Goal: Task Accomplishment & Management: Complete application form

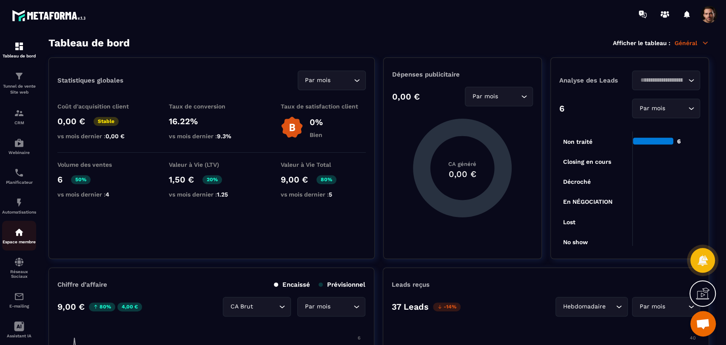
click at [20, 242] on p "Espace membre" at bounding box center [19, 241] width 34 height 5
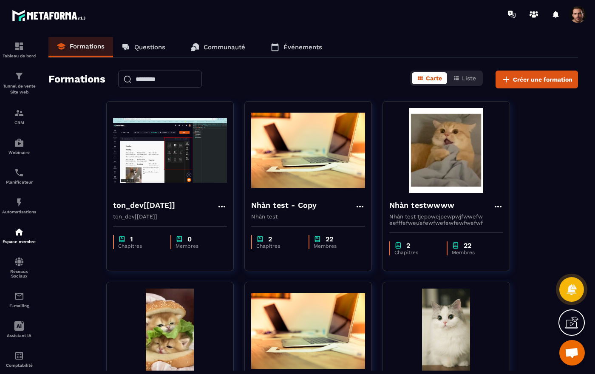
click at [548, 87] on button "Créer une formation" at bounding box center [537, 80] width 82 height 18
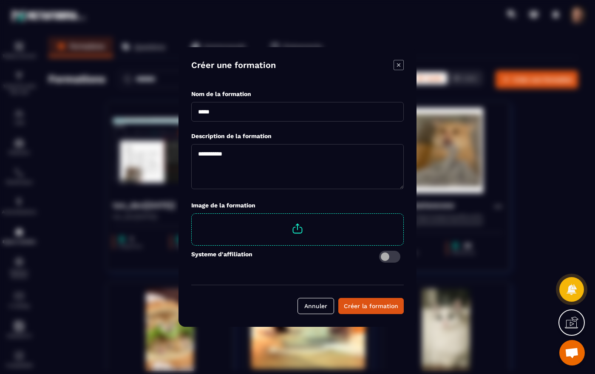
click at [224, 113] on input "Modal window" at bounding box center [297, 112] width 213 height 20
type input "******"
click at [205, 171] on textarea "Modal window" at bounding box center [297, 166] width 213 height 45
type textarea "******"
click at [250, 263] on div "Systeme d'affiliation" at bounding box center [297, 259] width 213 height 26
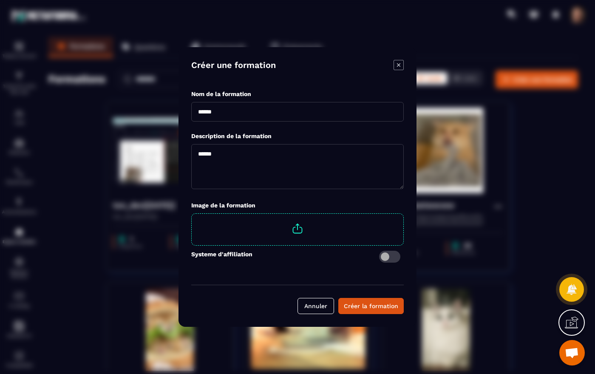
click at [356, 262] on div "Systeme d'affiliation" at bounding box center [297, 257] width 213 height 12
click at [356, 263] on div "Systeme d'affiliation" at bounding box center [297, 259] width 213 height 26
click at [300, 236] on span "Modal window" at bounding box center [298, 229] width 212 height 30
click at [404, 214] on input "Modal window" at bounding box center [404, 214] width 0 height 0
click at [304, 254] on div "Systeme d'affiliation" at bounding box center [297, 257] width 213 height 12
